Goal: Register for event/course

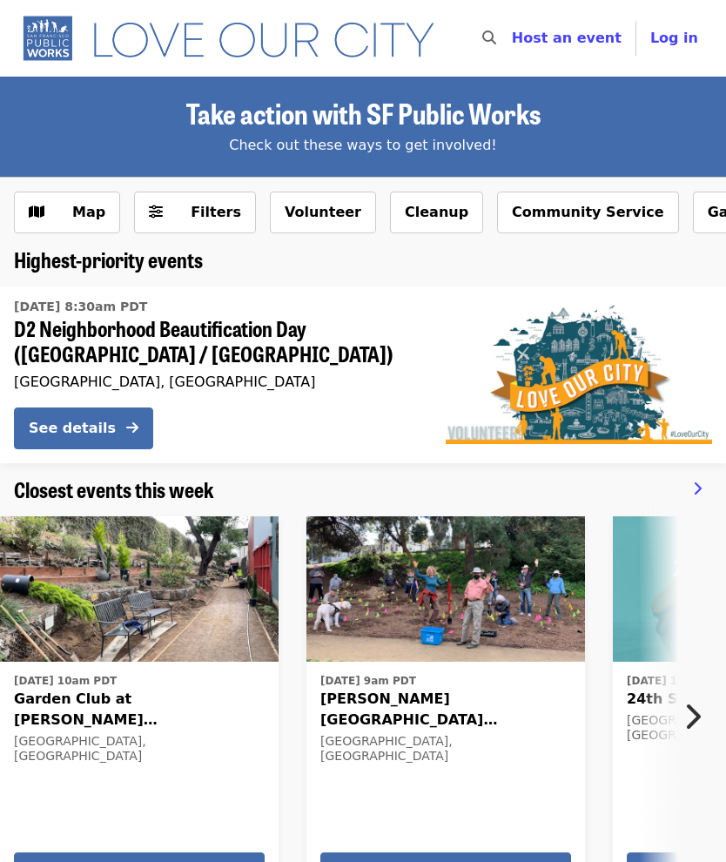
click at [597, 214] on button "Community Service" at bounding box center [588, 213] width 182 height 42
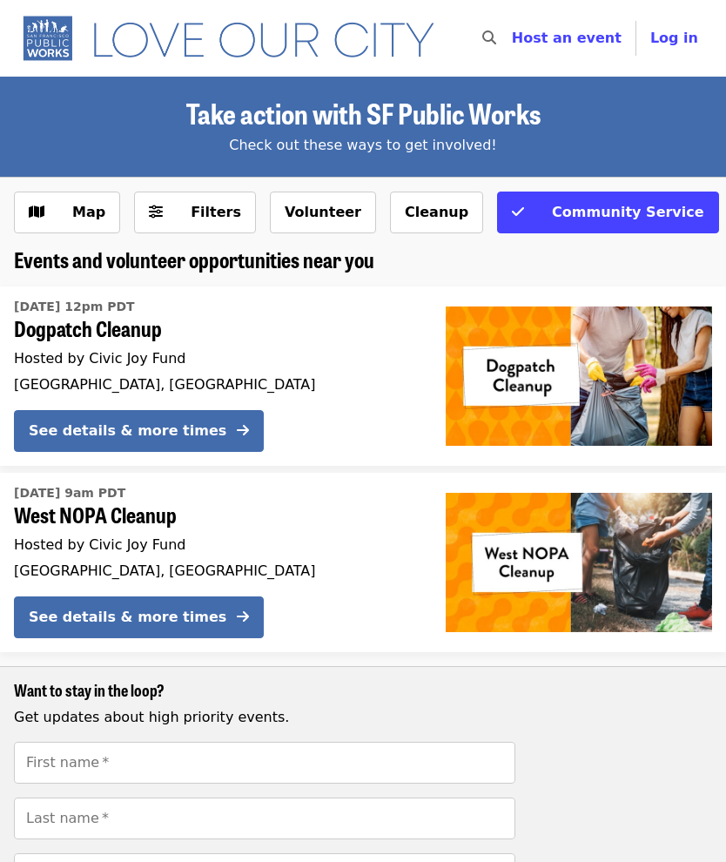
click at [429, 211] on button "Cleanup" at bounding box center [436, 213] width 93 height 42
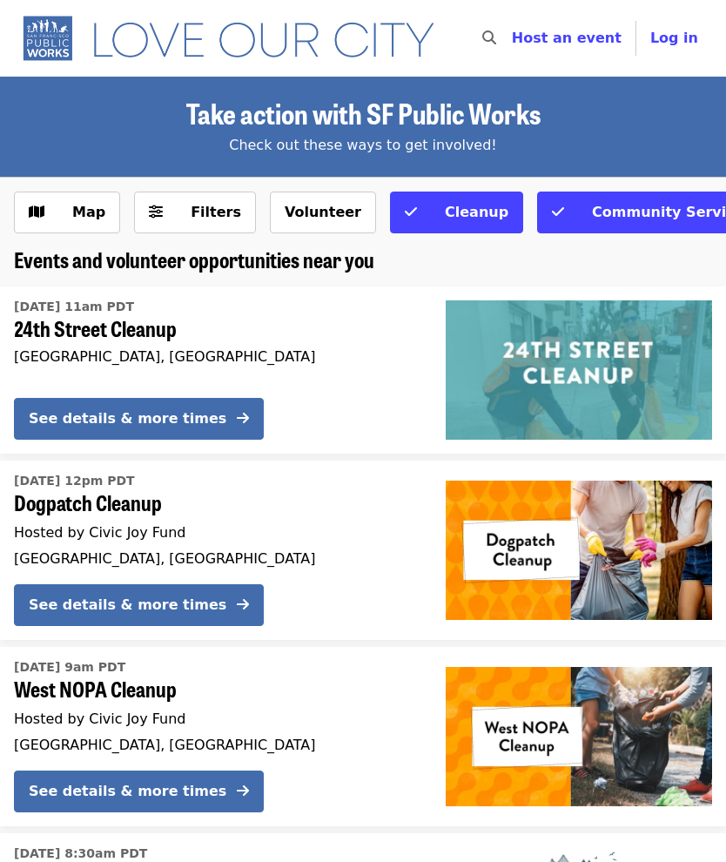
click at [107, 206] on button "Map" at bounding box center [67, 213] width 106 height 42
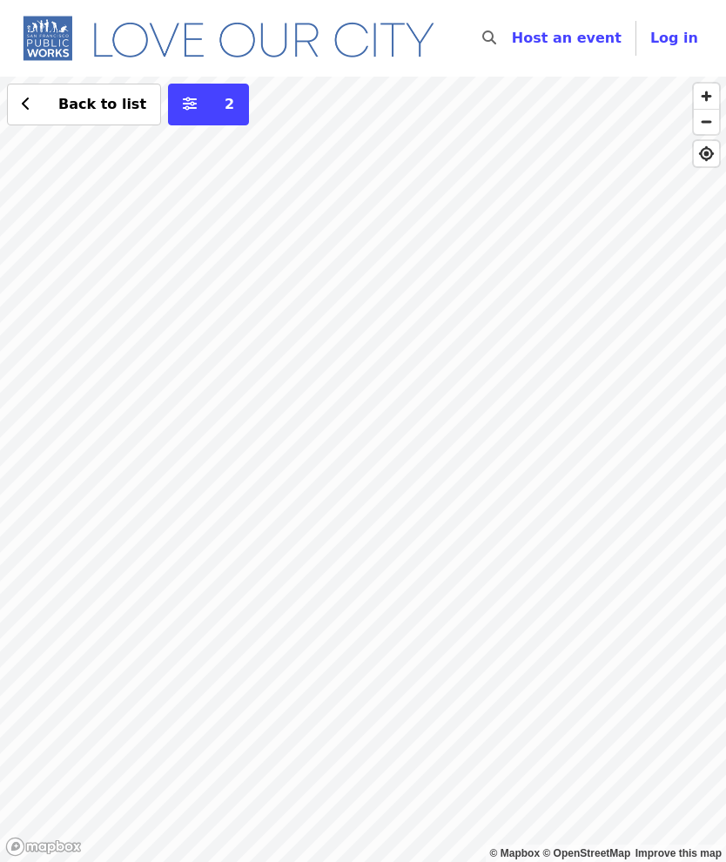
click at [544, 420] on div "Back to list 2" at bounding box center [363, 470] width 726 height 786
click at [541, 412] on div "Back to list 2" at bounding box center [363, 470] width 726 height 786
click at [544, 406] on div "Back to list 2" at bounding box center [363, 470] width 726 height 786
click at [380, 375] on div "Back to list 2" at bounding box center [363, 470] width 726 height 786
click at [375, 375] on div "Back to list 2" at bounding box center [363, 470] width 726 height 786
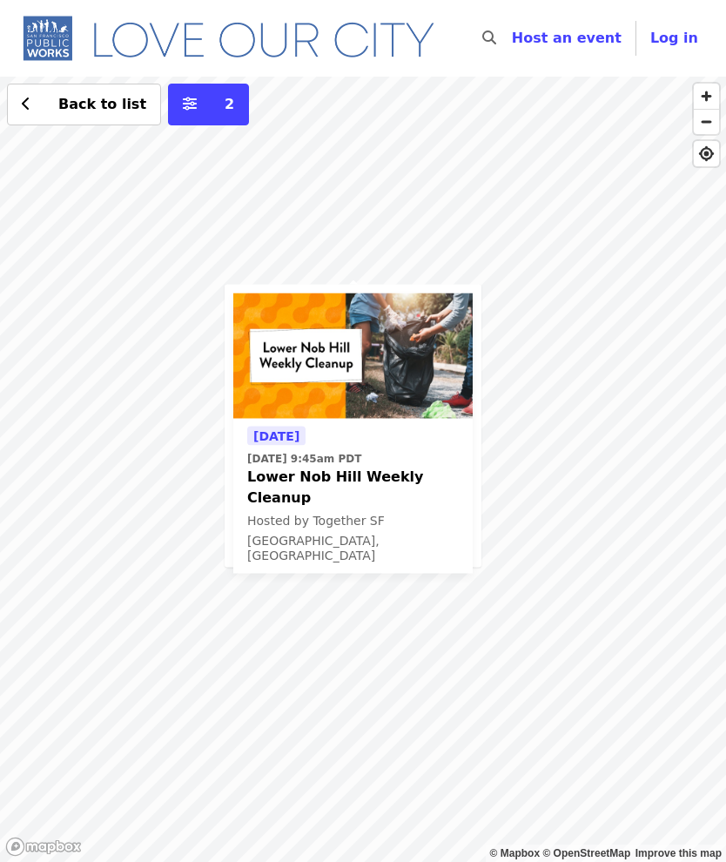
click at [625, 381] on div "[DATE] [DATE] 9:45am PDT Lower Nob Hill Weekly Cleanup Hosted by Together SF [G…" at bounding box center [363, 470] width 726 height 786
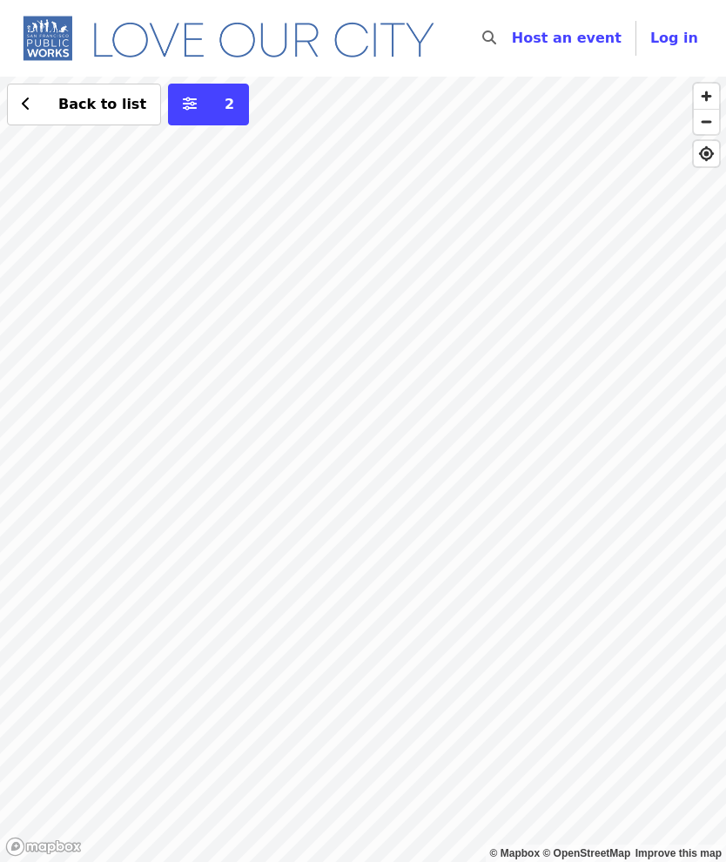
click at [546, 402] on div "Back to list 2" at bounding box center [363, 470] width 726 height 786
click at [28, 101] on icon "chevron-left icon" at bounding box center [26, 104] width 9 height 17
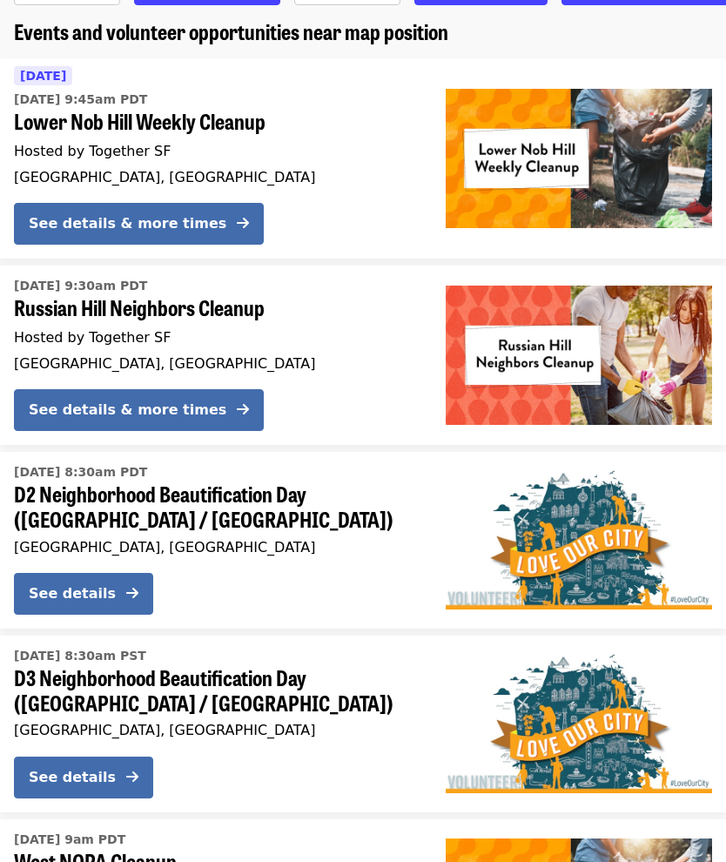
scroll to position [220, 0]
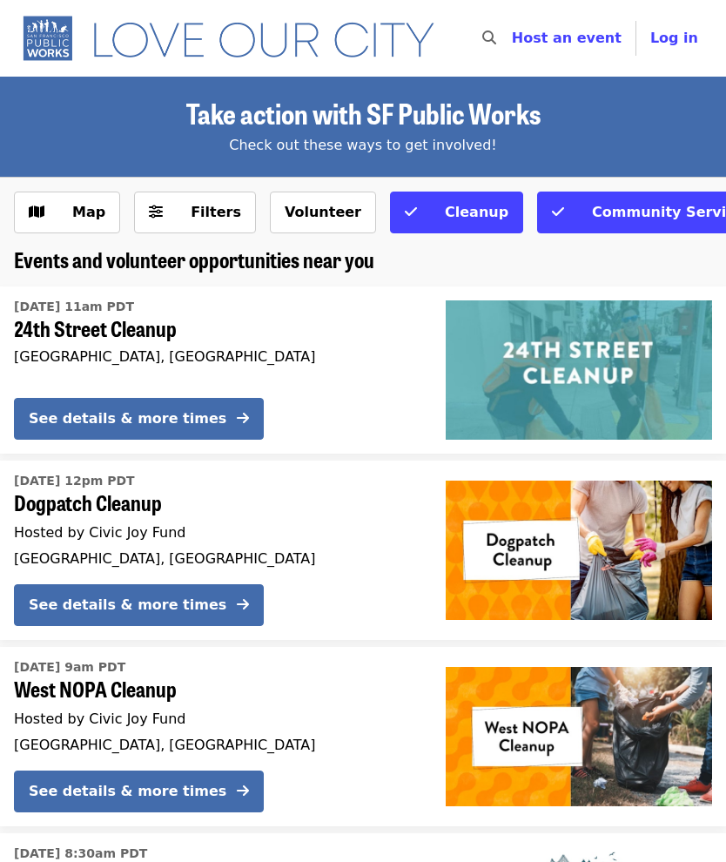
click at [598, 44] on span "Host an event" at bounding box center [567, 38] width 110 height 17
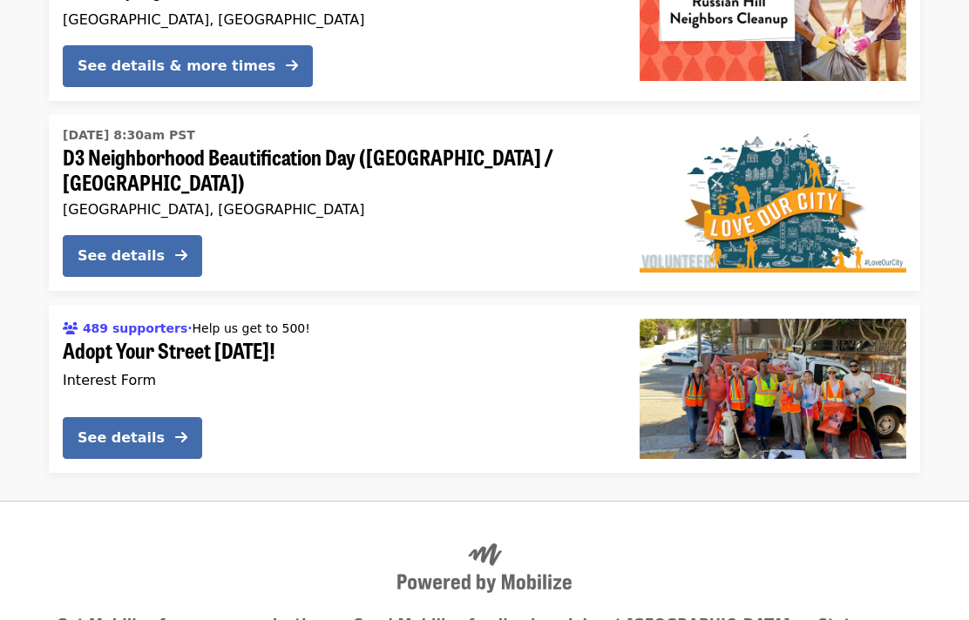
scroll to position [1739, 0]
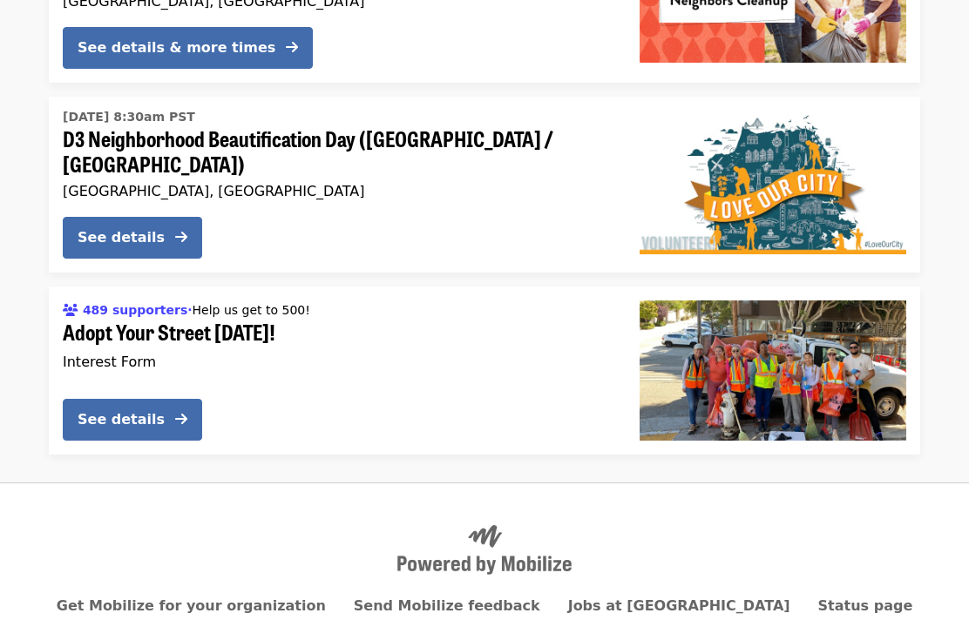
click at [490, 321] on span "Adopt Your Street [DATE]!" at bounding box center [337, 333] width 549 height 25
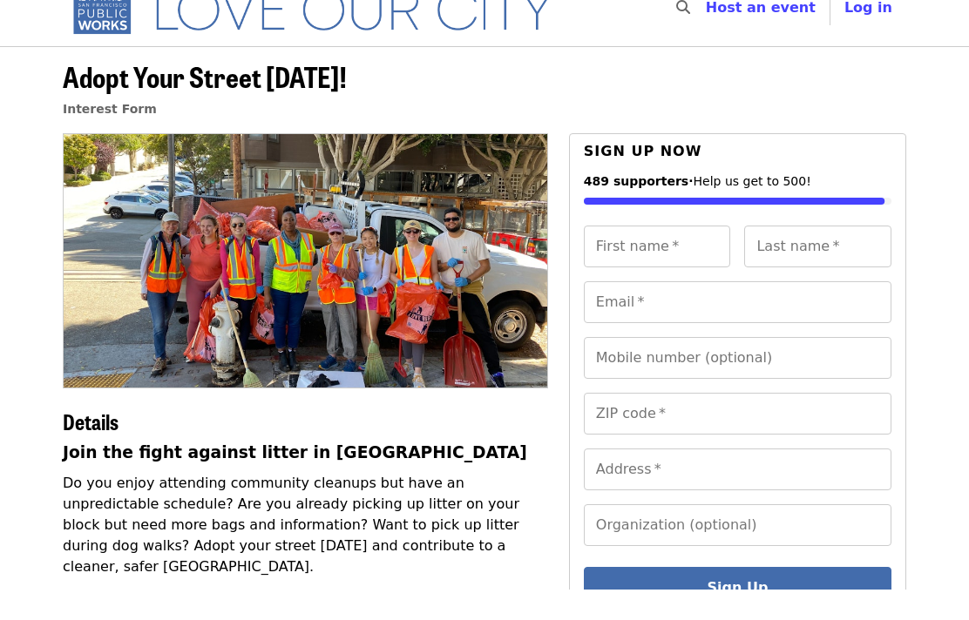
scroll to position [32, 0]
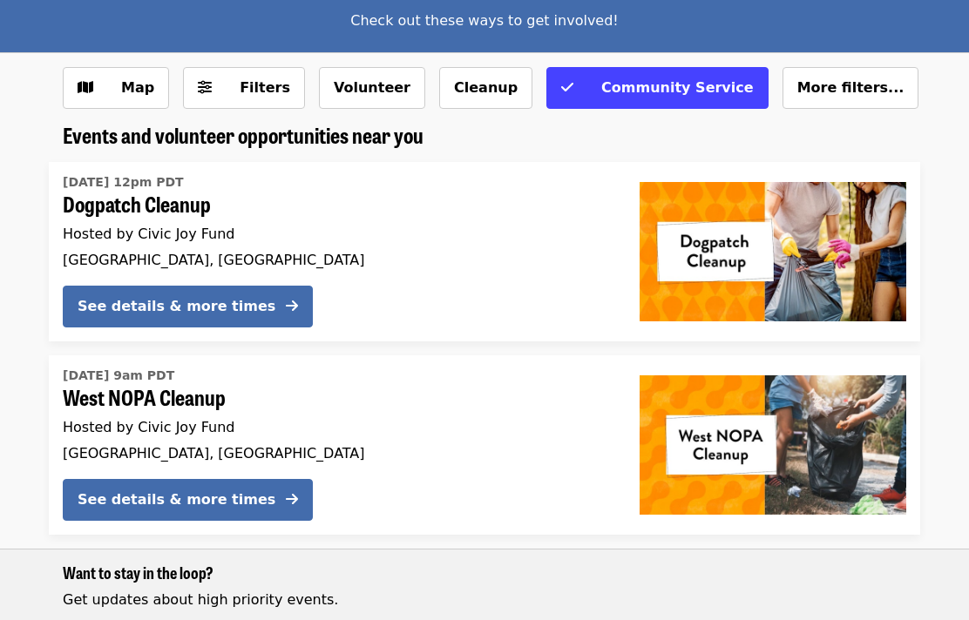
scroll to position [122, 0]
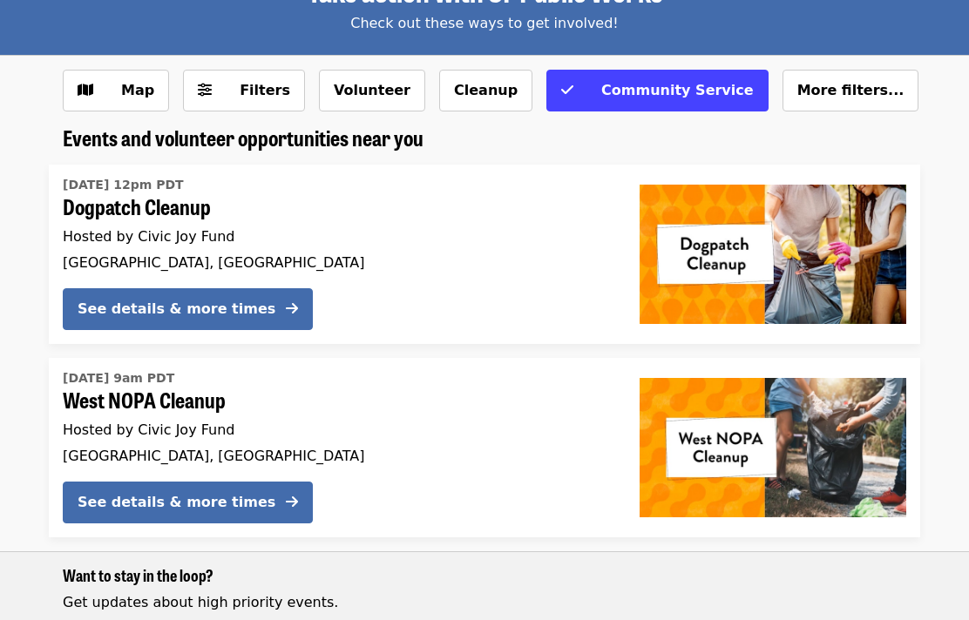
click at [726, 92] on span "More filters..." at bounding box center [850, 90] width 107 height 17
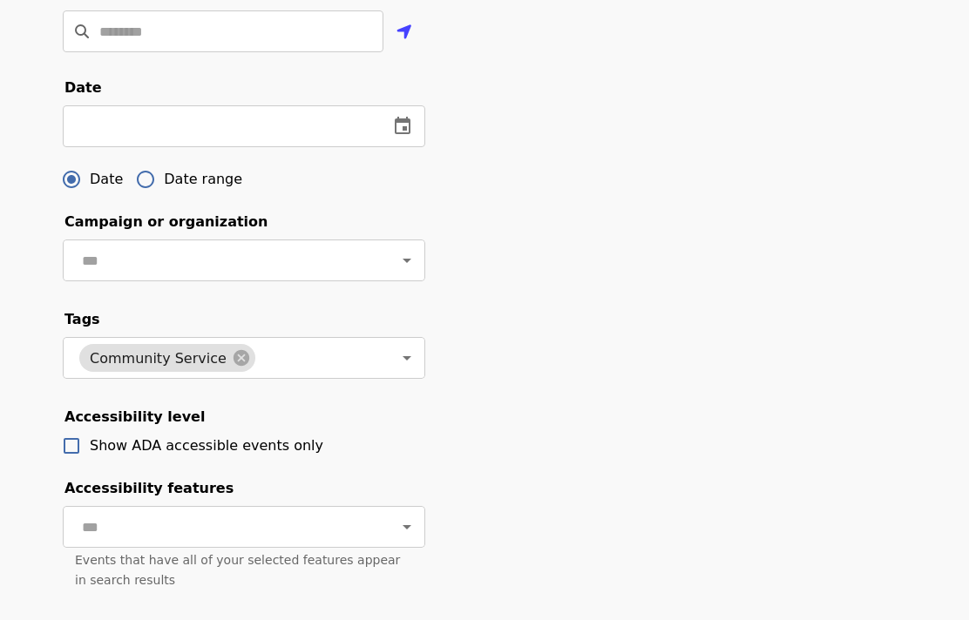
scroll to position [544, 0]
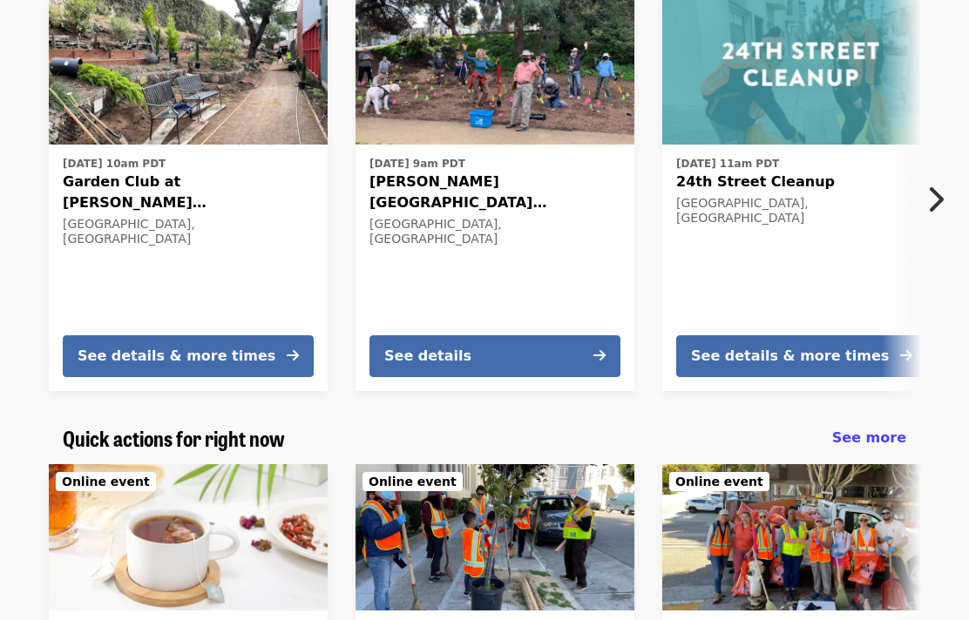
scroll to position [502, 0]
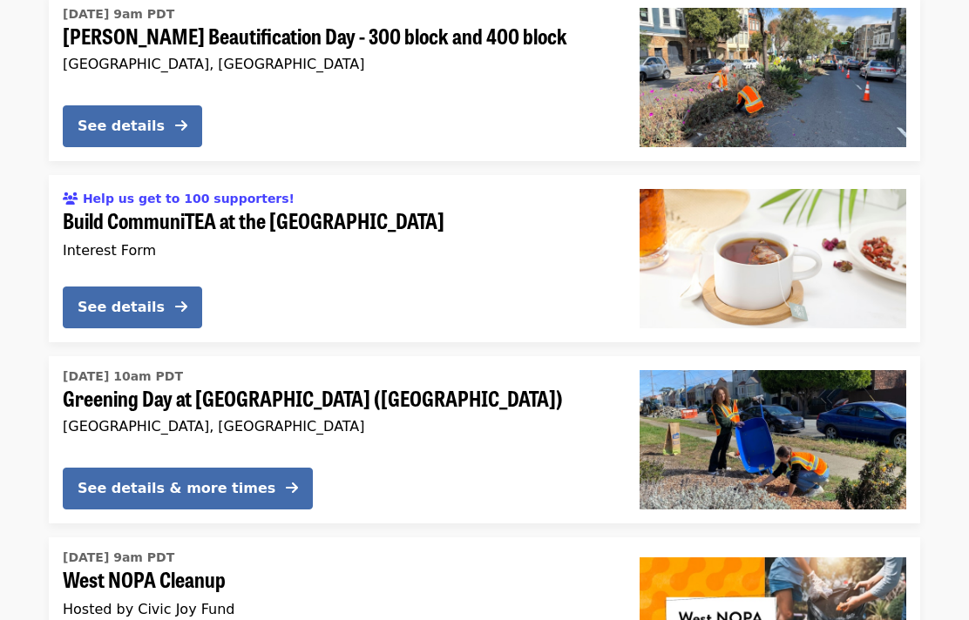
scroll to position [3022, 0]
